Goal: Transaction & Acquisition: Purchase product/service

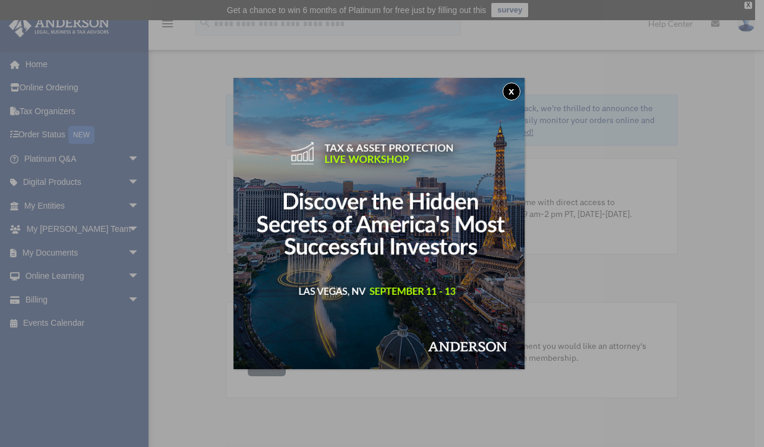
click at [516, 91] on button "x" at bounding box center [512, 92] width 18 height 18
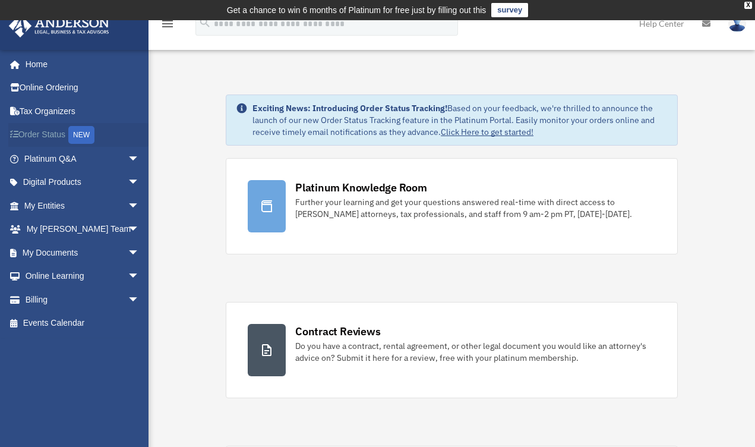
click at [55, 136] on link "Order Status NEW" at bounding box center [82, 135] width 149 height 24
click at [128, 297] on span "arrow_drop_down" at bounding box center [140, 300] width 24 height 24
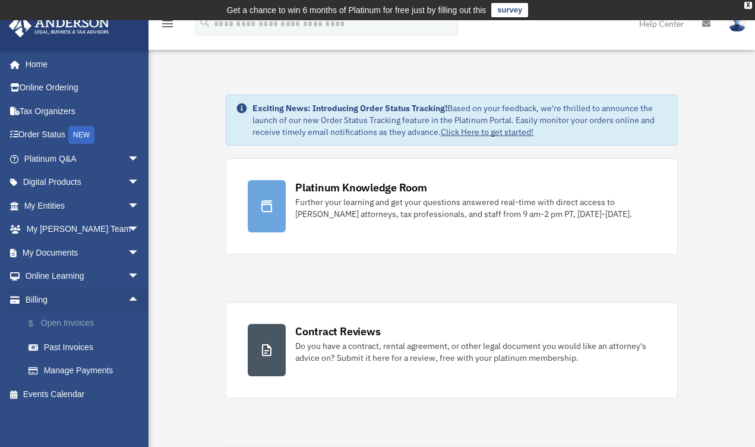
click at [84, 322] on link "$ Open Invoices" at bounding box center [87, 323] width 141 height 24
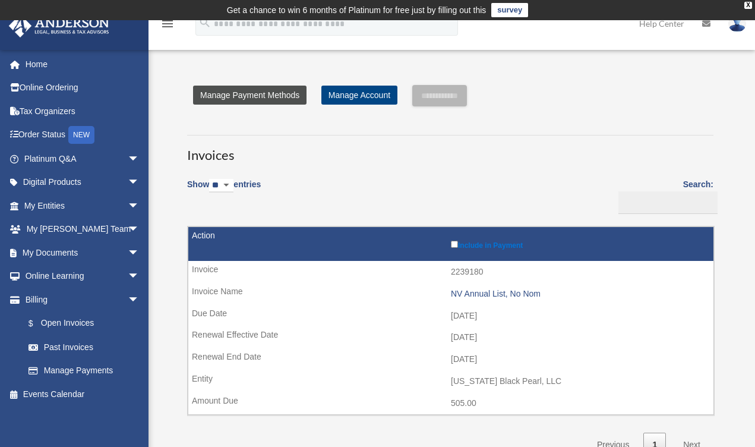
click at [259, 94] on link "Manage Payment Methods" at bounding box center [250, 95] width 114 height 19
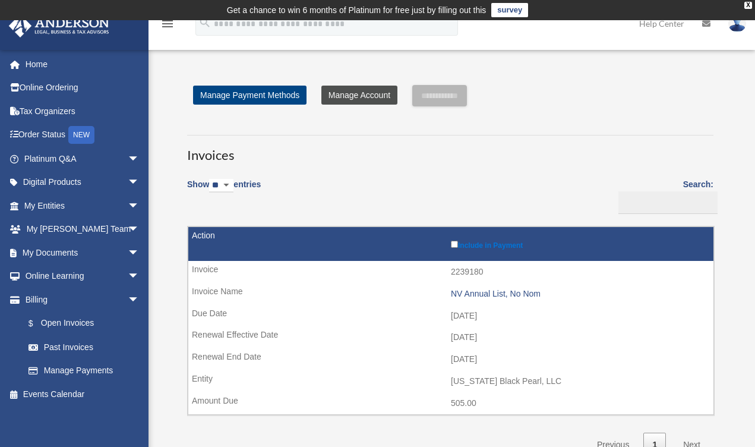
click at [342, 99] on link "Manage Account" at bounding box center [360, 95] width 76 height 19
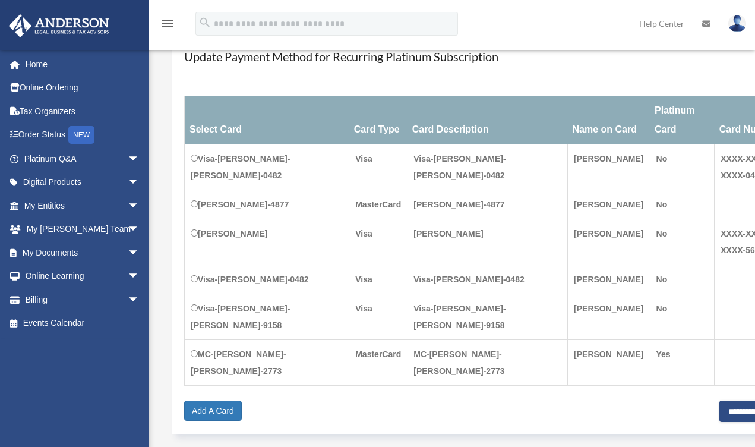
scroll to position [159, 0]
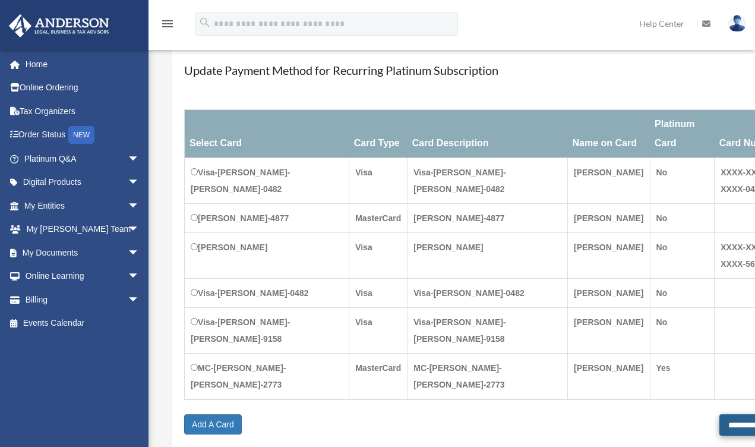
click at [720, 414] on input "**********" at bounding box center [759, 424] width 78 height 21
type input "**********"
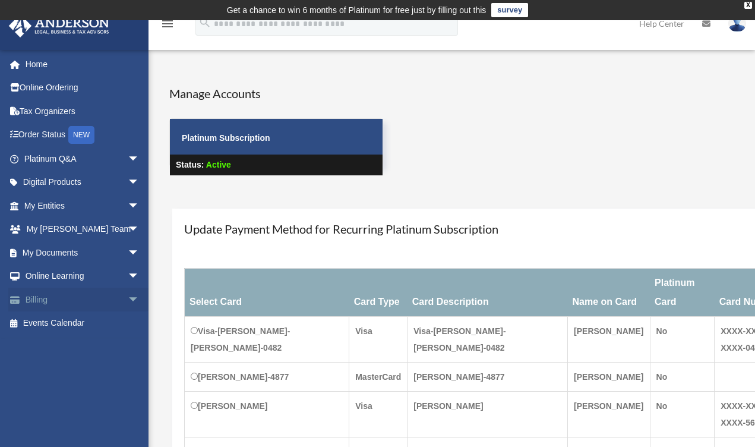
click at [128, 296] on span "arrow_drop_down" at bounding box center [140, 300] width 24 height 24
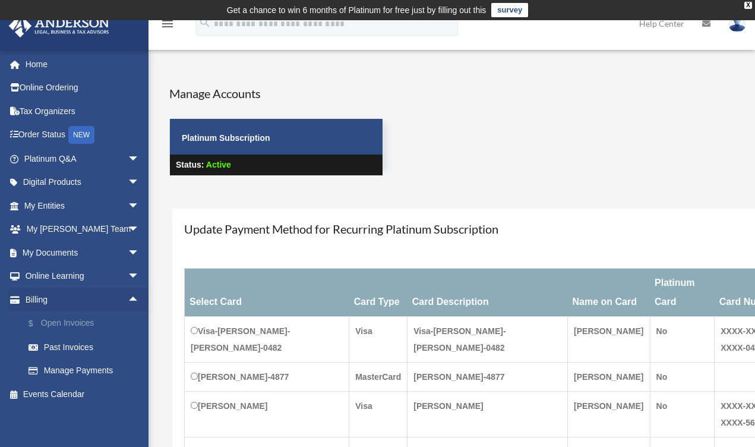
click at [80, 321] on link "$ Open Invoices" at bounding box center [87, 323] width 141 height 24
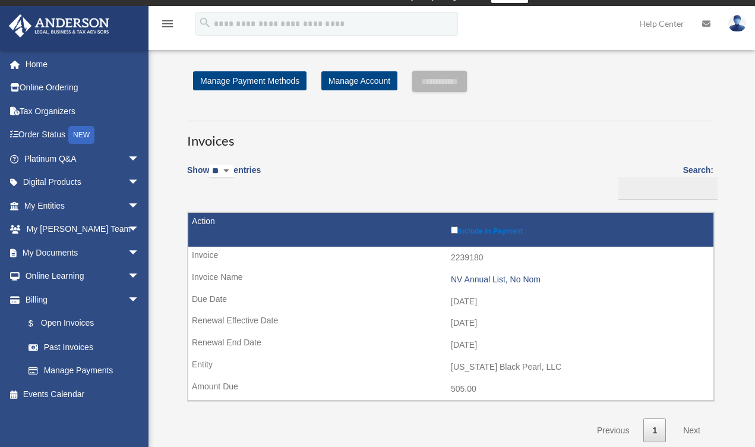
scroll to position [113, 0]
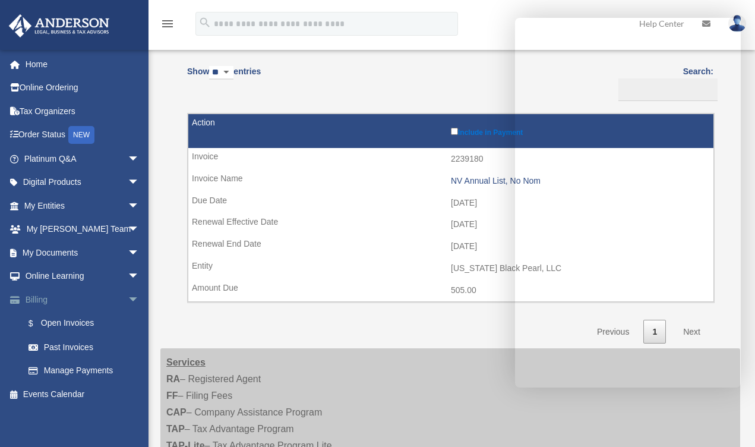
click at [128, 295] on span "arrow_drop_down" at bounding box center [140, 300] width 24 height 24
click at [128, 295] on span "arrow_drop_up" at bounding box center [140, 300] width 24 height 24
click at [64, 320] on link "$ Open Invoices" at bounding box center [87, 323] width 141 height 24
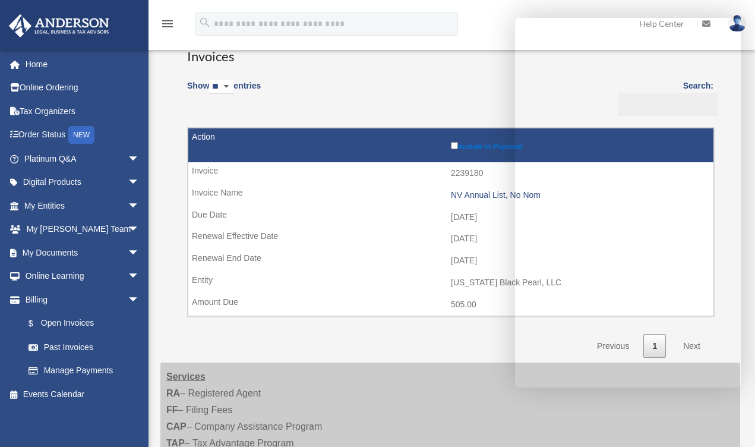
scroll to position [194, 0]
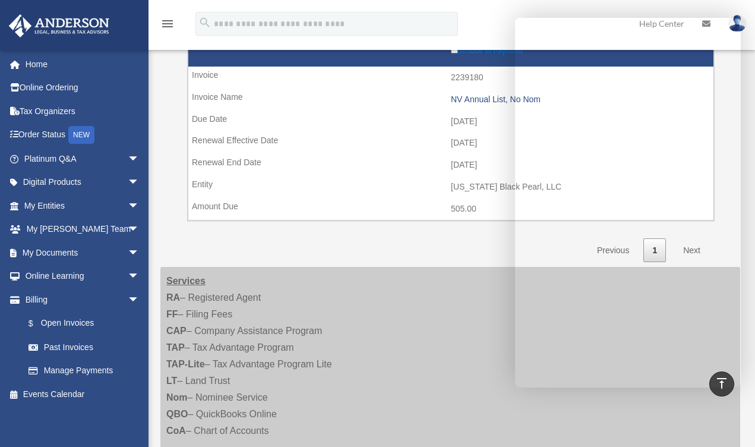
click at [210, 73] on td "2239180" at bounding box center [450, 78] width 525 height 23
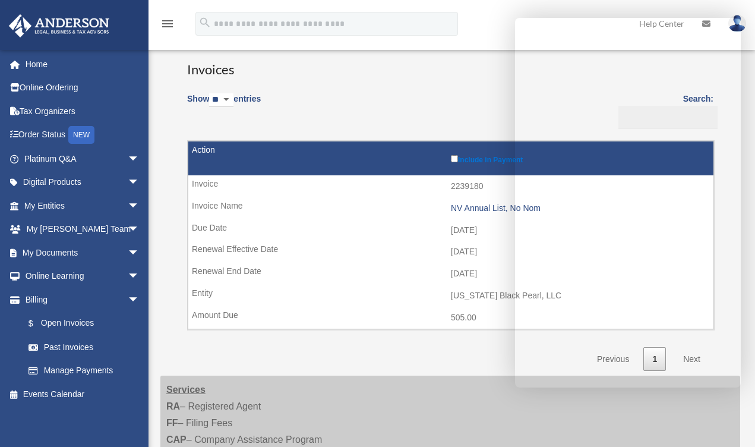
scroll to position [9, 0]
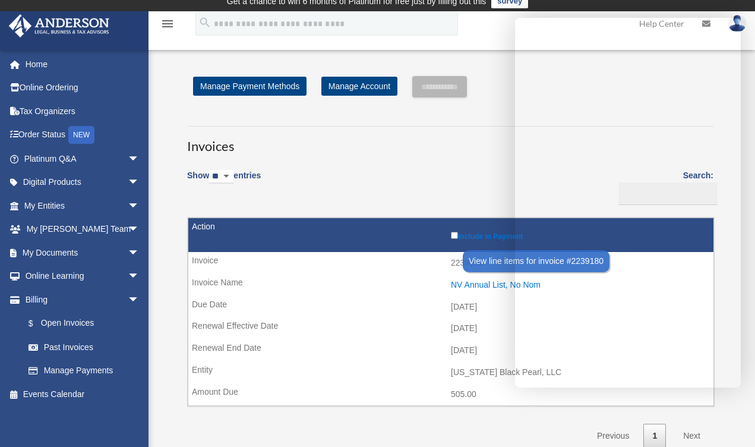
click at [483, 282] on div "NV Annual List, No Nom" at bounding box center [579, 285] width 257 height 10
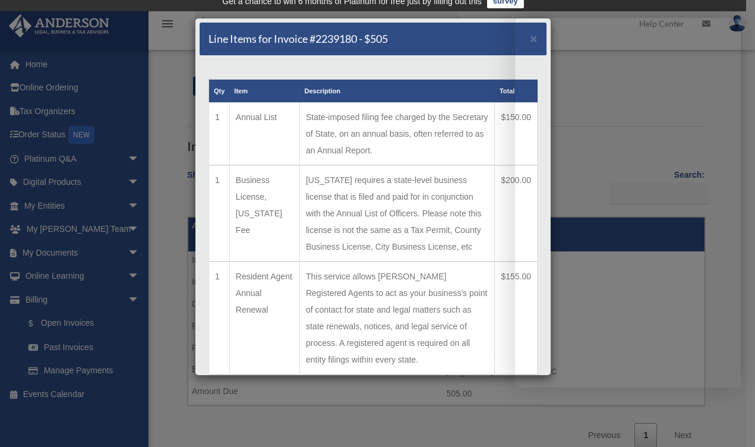
drag, startPoint x: 434, startPoint y: 39, endPoint x: 433, endPoint y: 47, distance: 8.4
click at [433, 47] on div "Line Items for Invoice #2239180 - $505 ×" at bounding box center [373, 39] width 347 height 33
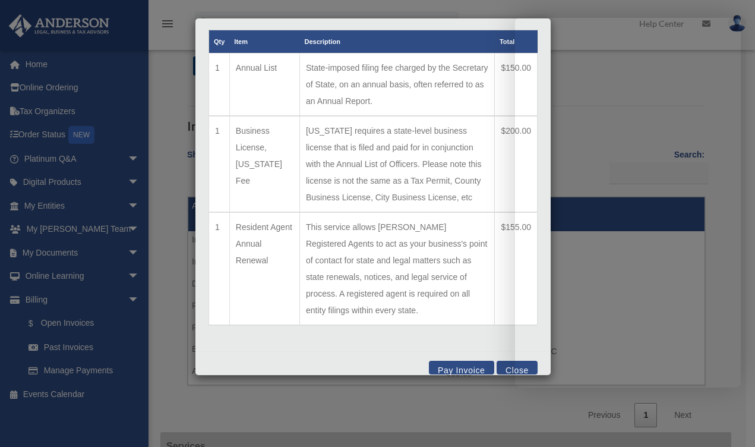
scroll to position [31, 0]
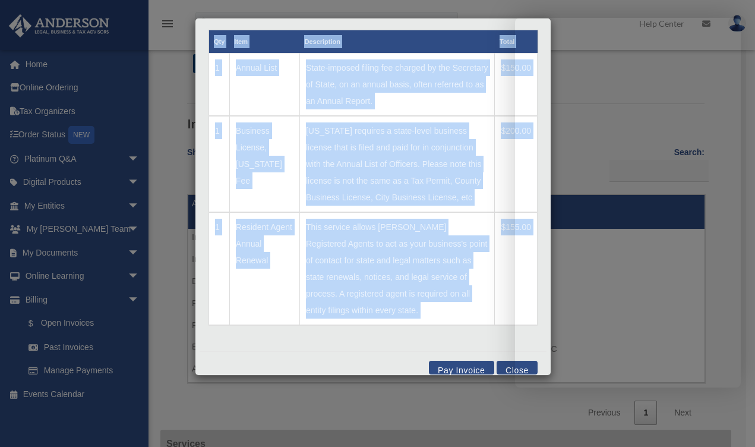
click at [369, 334] on div "Line Items for Invoice #2239180 - $505 × Qty Item Description Total 1 Annual Li…" at bounding box center [373, 197] width 357 height 358
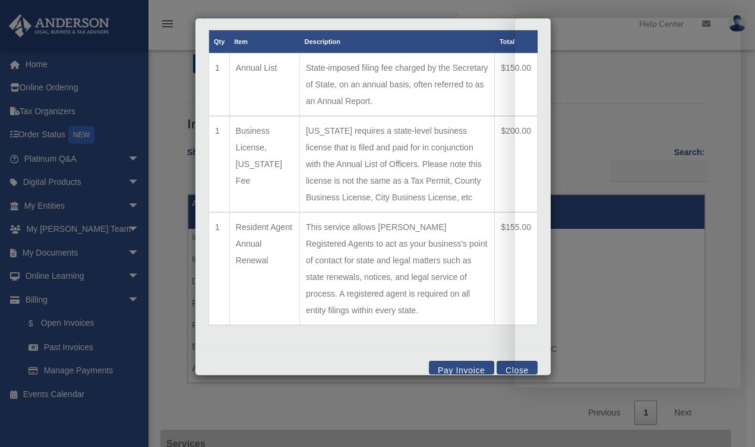
click at [371, 355] on div "Pay Invoice Close" at bounding box center [373, 369] width 347 height 36
click at [465, 361] on button "Pay Invoice" at bounding box center [461, 368] width 65 height 14
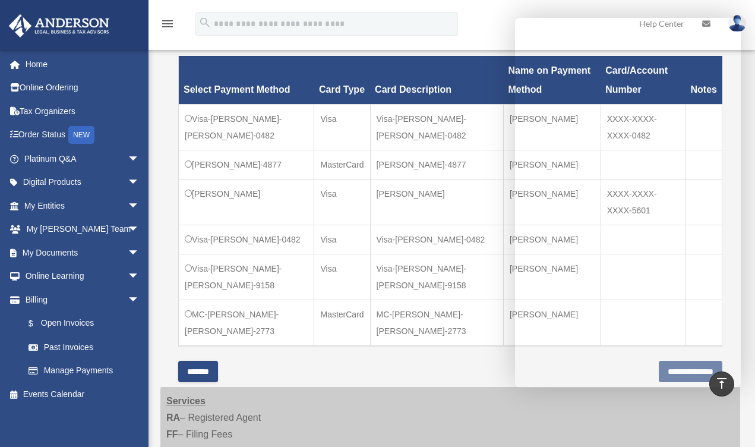
scroll to position [358, 0]
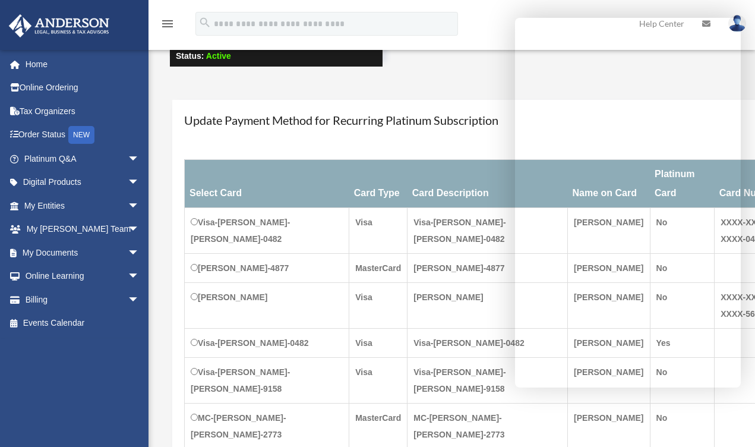
scroll to position [209, 0]
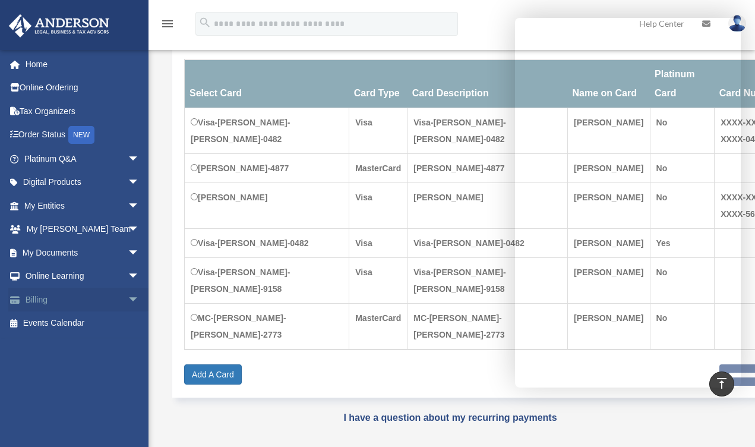
click at [128, 295] on span "arrow_drop_down" at bounding box center [140, 300] width 24 height 24
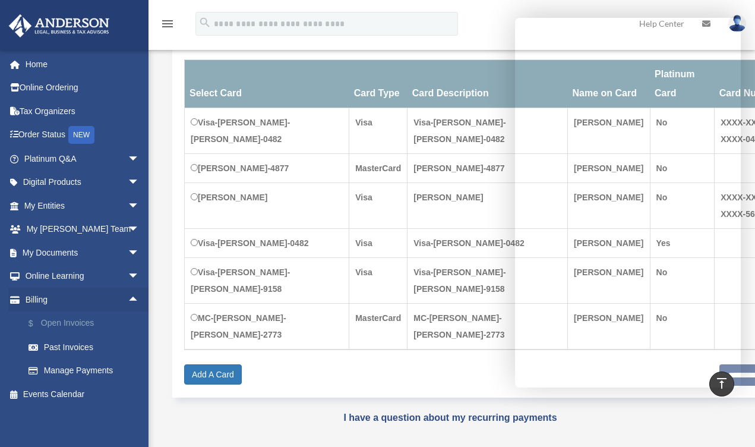
click at [89, 319] on link "$ Open Invoices" at bounding box center [87, 323] width 141 height 24
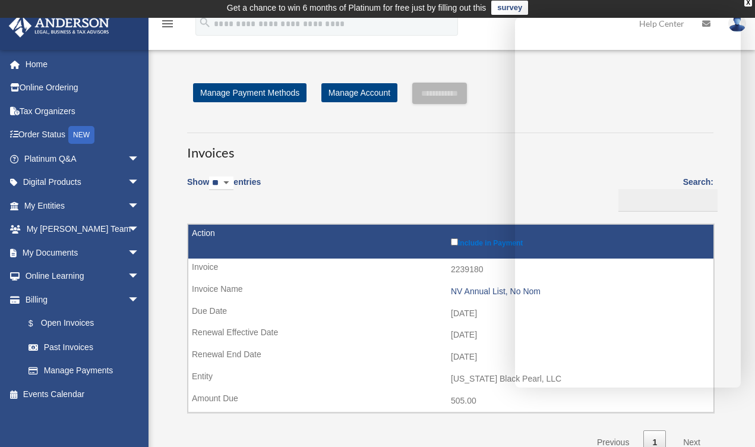
scroll to position [5, 0]
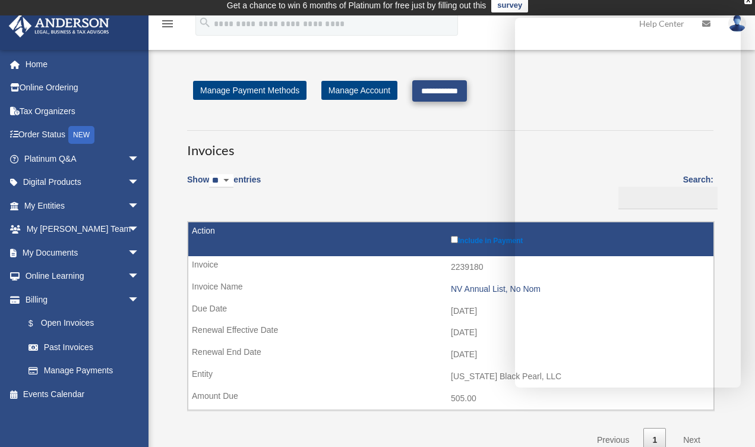
click at [459, 87] on input "**********" at bounding box center [439, 90] width 55 height 21
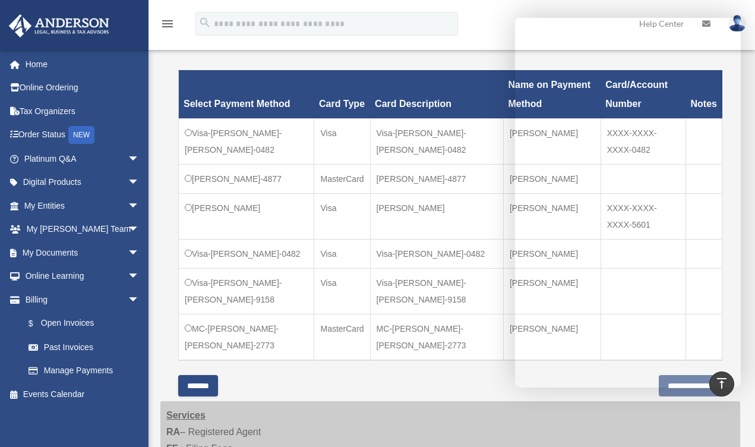
scroll to position [339, 0]
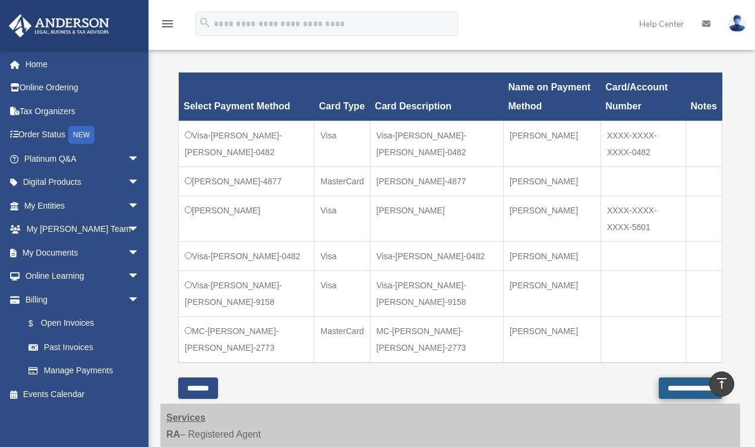
click at [674, 377] on input "**********" at bounding box center [691, 387] width 64 height 21
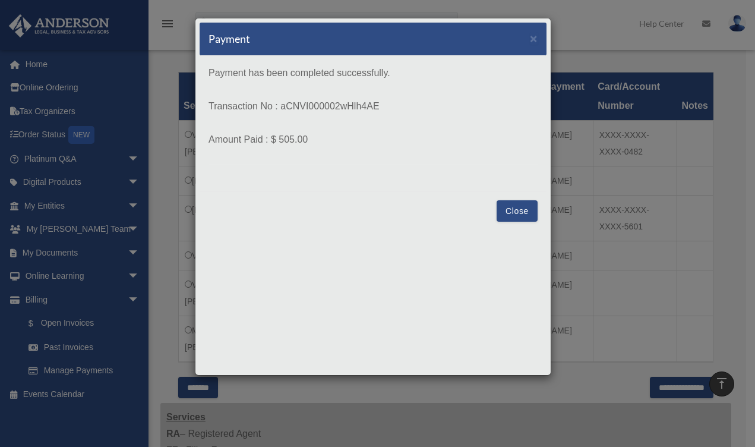
drag, startPoint x: 386, startPoint y: 108, endPoint x: 283, endPoint y: 110, distance: 102.2
click at [282, 110] on p "Transaction No : aCNVI000002wHlh4AE" at bounding box center [373, 106] width 329 height 17
copy p "aCNVI000002wHlh4AE"
click at [376, 234] on div "Payment × Payment has been completed successfully. Transaction No : aCNVI000002…" at bounding box center [373, 197] width 357 height 358
click at [512, 212] on button "Close" at bounding box center [517, 210] width 41 height 21
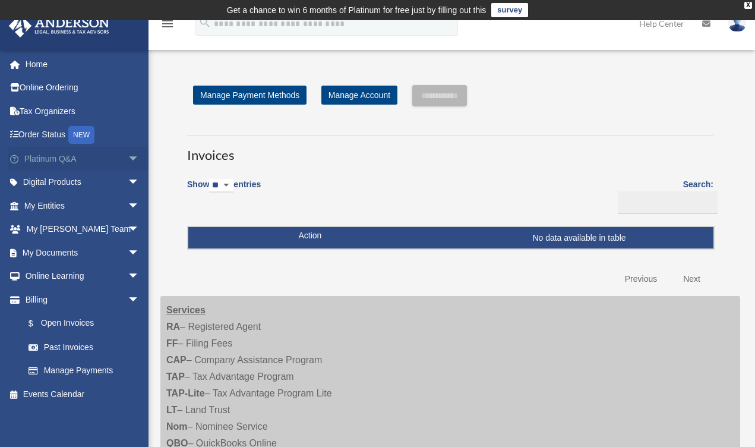
click at [128, 157] on span "arrow_drop_down" at bounding box center [140, 159] width 24 height 24
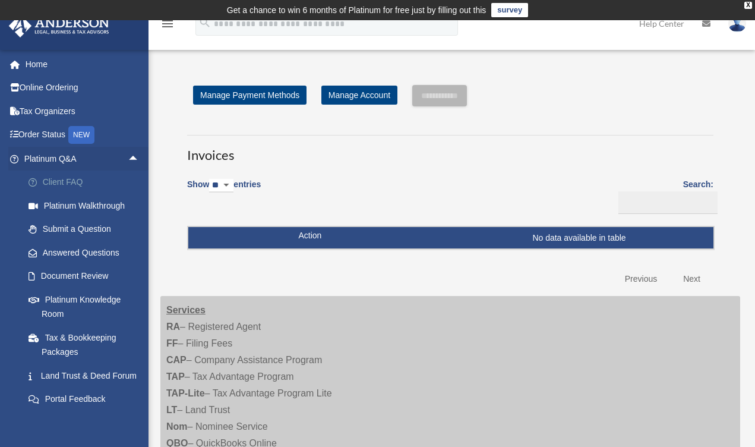
scroll to position [89, 0]
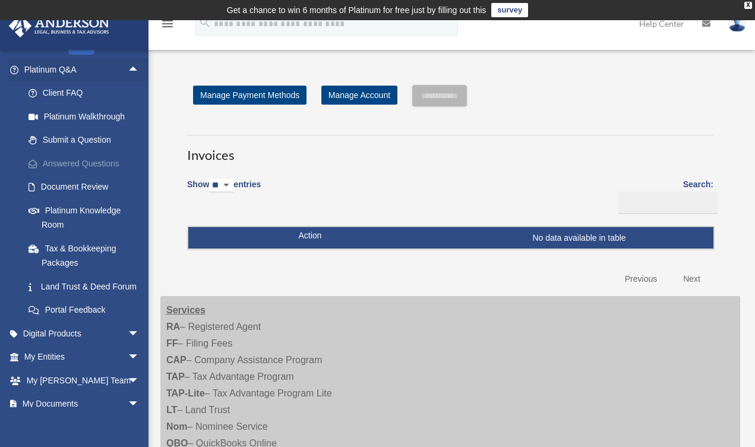
click at [100, 159] on link "Answered Questions" at bounding box center [87, 164] width 141 height 24
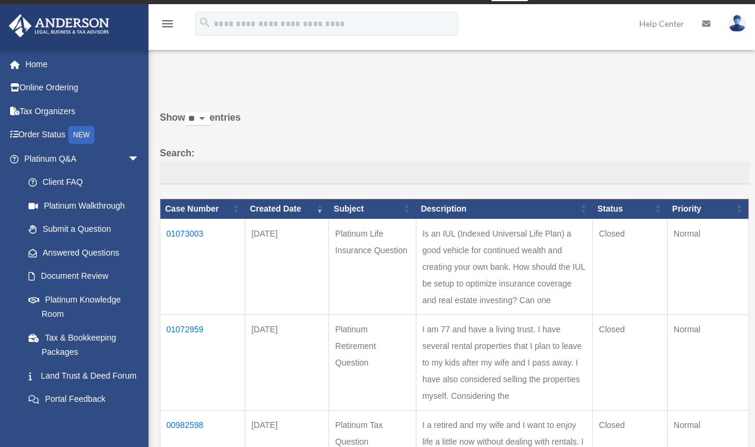
scroll to position [110, 0]
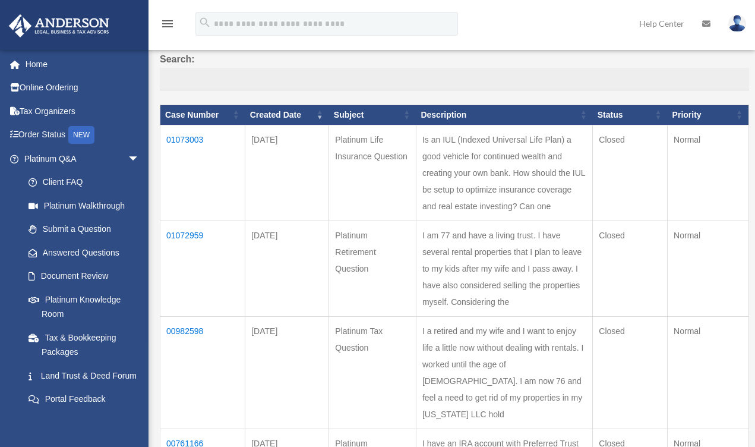
click at [185, 146] on td "01073003" at bounding box center [202, 173] width 85 height 96
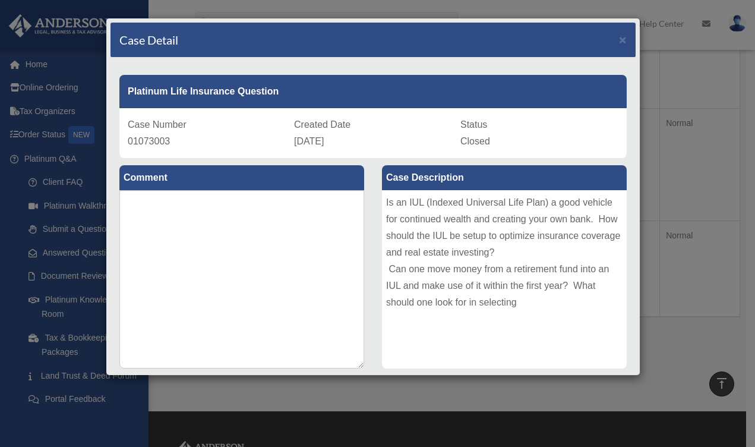
scroll to position [332, 0]
click at [619, 39] on span "×" at bounding box center [623, 40] width 8 height 14
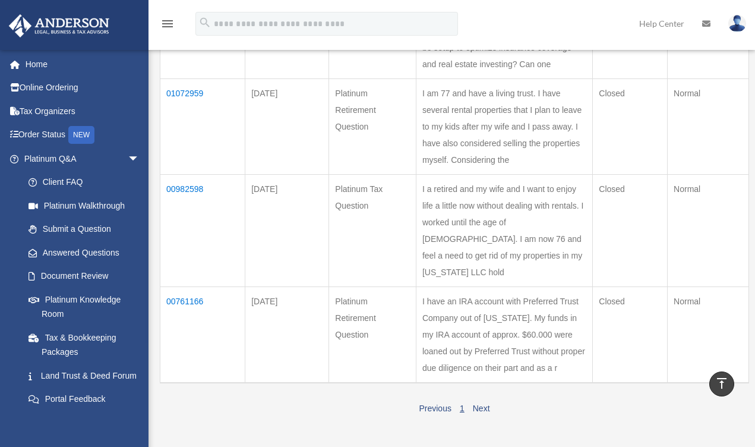
scroll to position [163, 0]
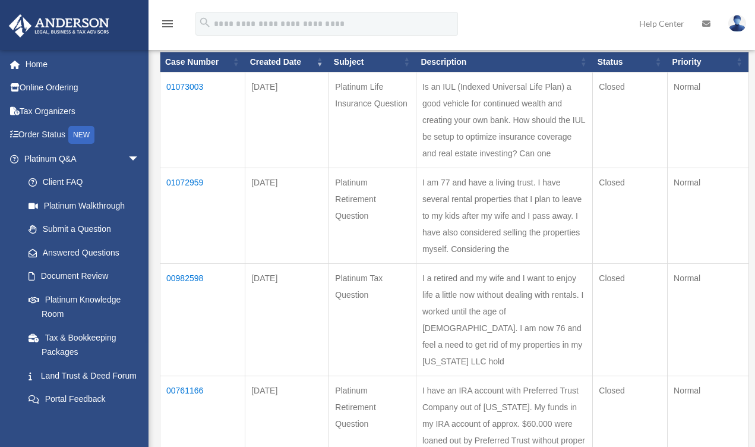
click at [198, 174] on td "01072959" at bounding box center [202, 216] width 85 height 96
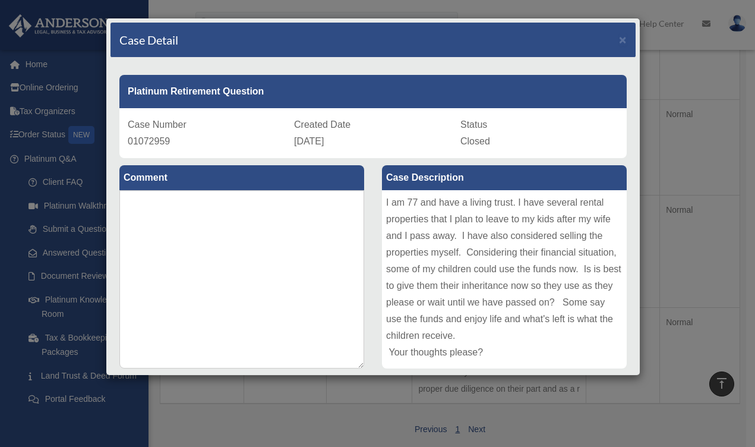
scroll to position [185, 0]
click at [619, 41] on span "×" at bounding box center [623, 40] width 8 height 14
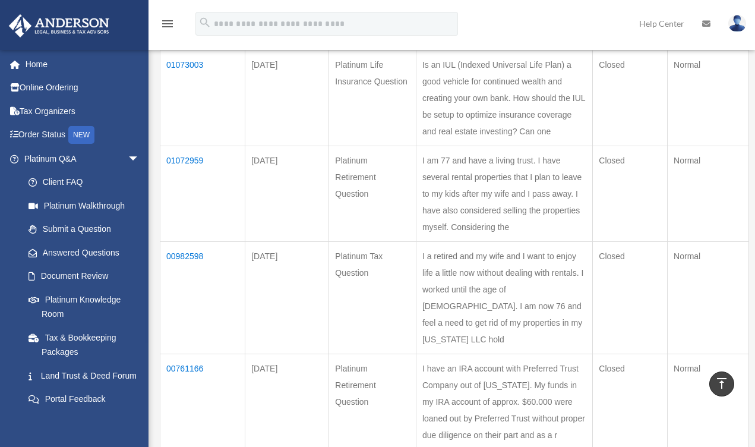
click at [736, 26] on img at bounding box center [738, 23] width 18 height 17
click at [708, 24] on icon at bounding box center [706, 24] width 8 height 8
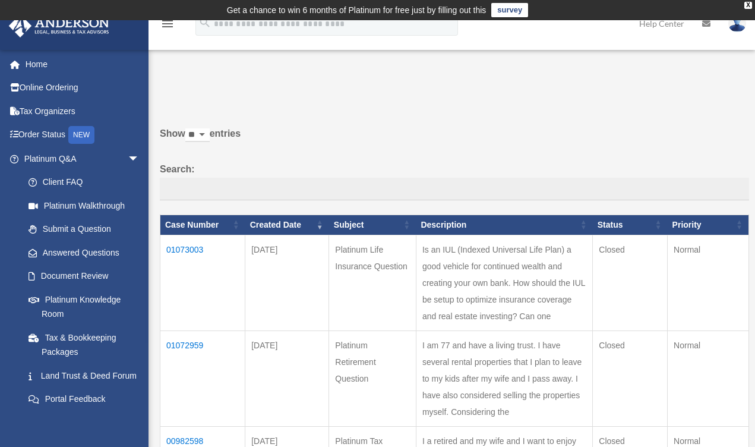
click at [174, 25] on icon "menu" at bounding box center [167, 24] width 14 height 14
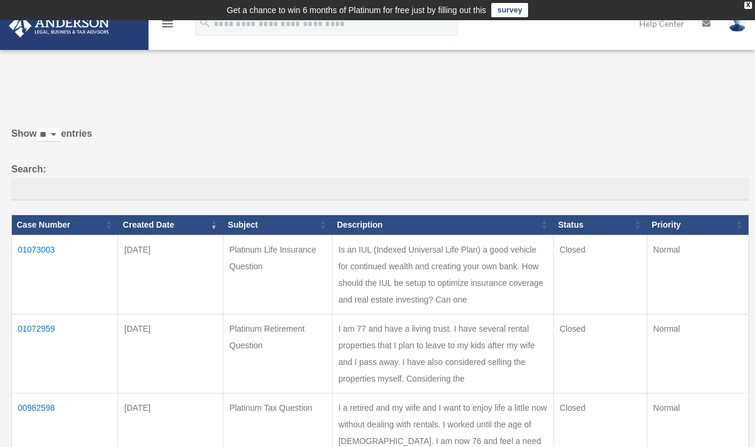
click at [174, 24] on icon "menu" at bounding box center [167, 24] width 14 height 14
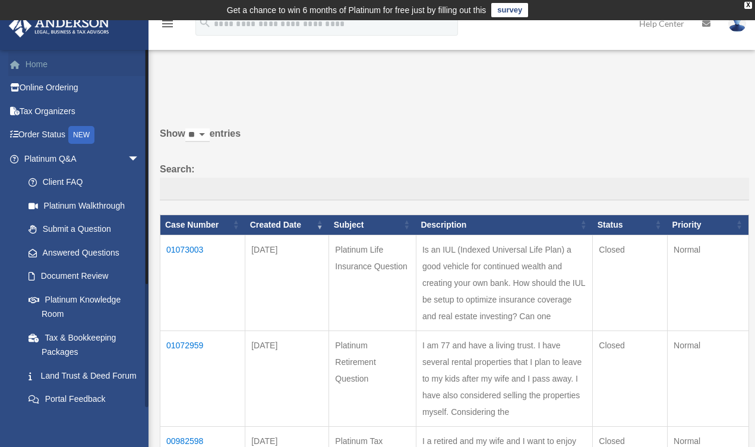
click at [43, 65] on link "Home" at bounding box center [82, 64] width 149 height 24
